Goal: Transaction & Acquisition: Purchase product/service

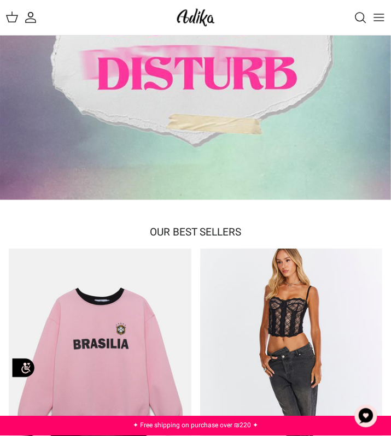
scroll to position [122, 0]
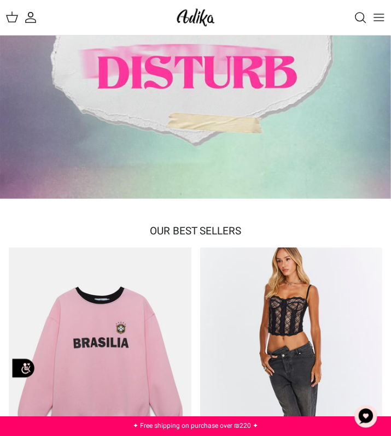
click at [9, 22] on polygon at bounding box center [12, 18] width 11 height 7
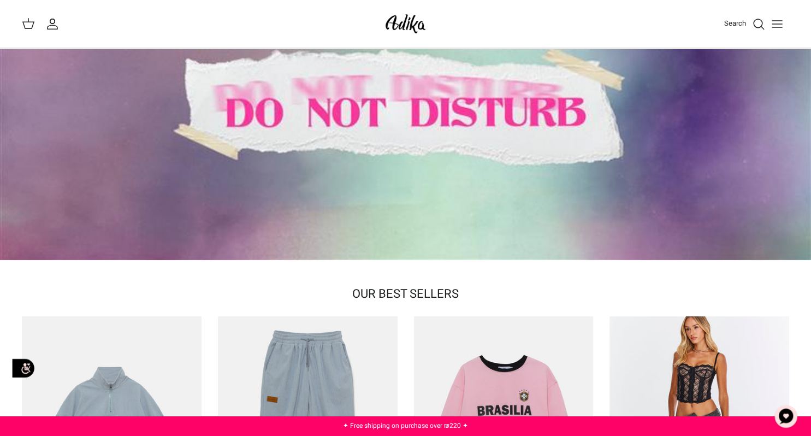
scroll to position [0, 0]
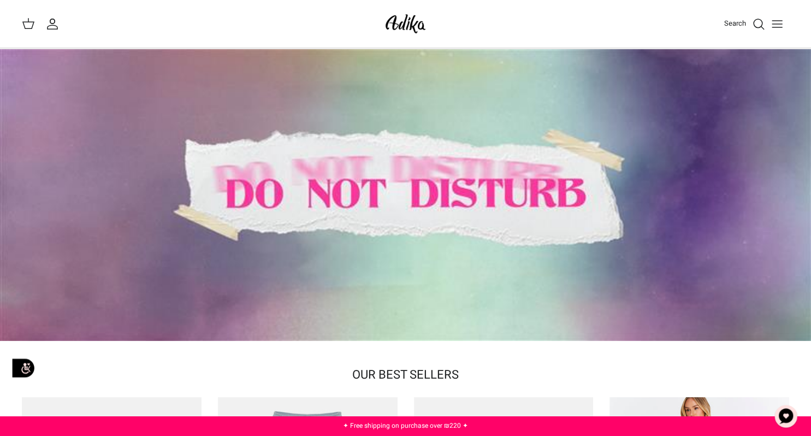
click at [390, 27] on icon "Toggle menu" at bounding box center [777, 23] width 13 height 13
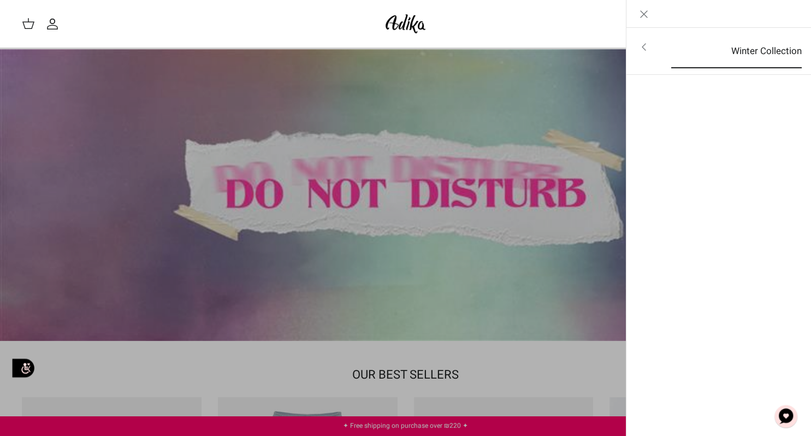
click at [390, 59] on link "Winter Collection" at bounding box center [737, 51] width 150 height 34
click at [390, 45] on link "For all items" at bounding box center [719, 47] width 174 height 27
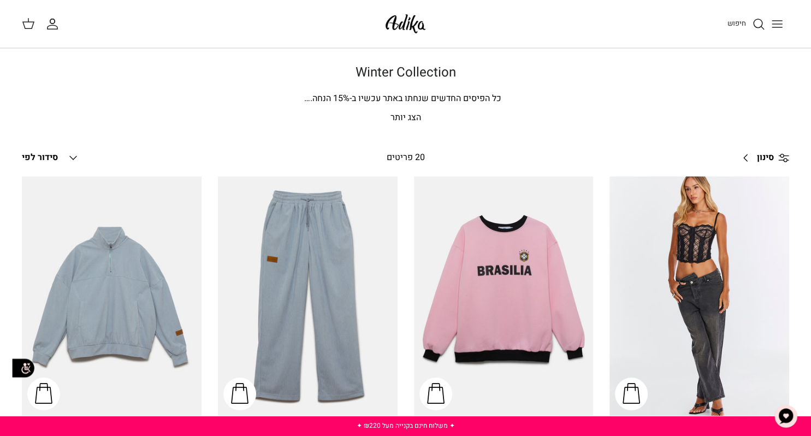
click at [391, 28] on img at bounding box center [405, 24] width 46 height 26
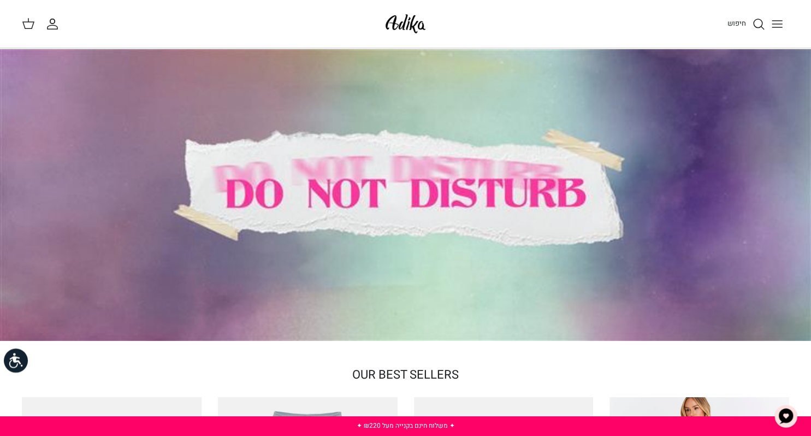
click at [48, 25] on icon "החשבון שלי" at bounding box center [52, 23] width 13 height 13
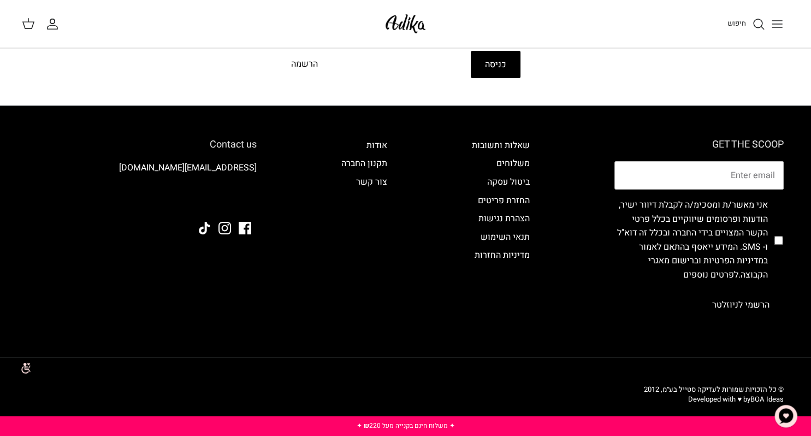
scroll to position [179, 0]
